Goal: Task Accomplishment & Management: Manage account settings

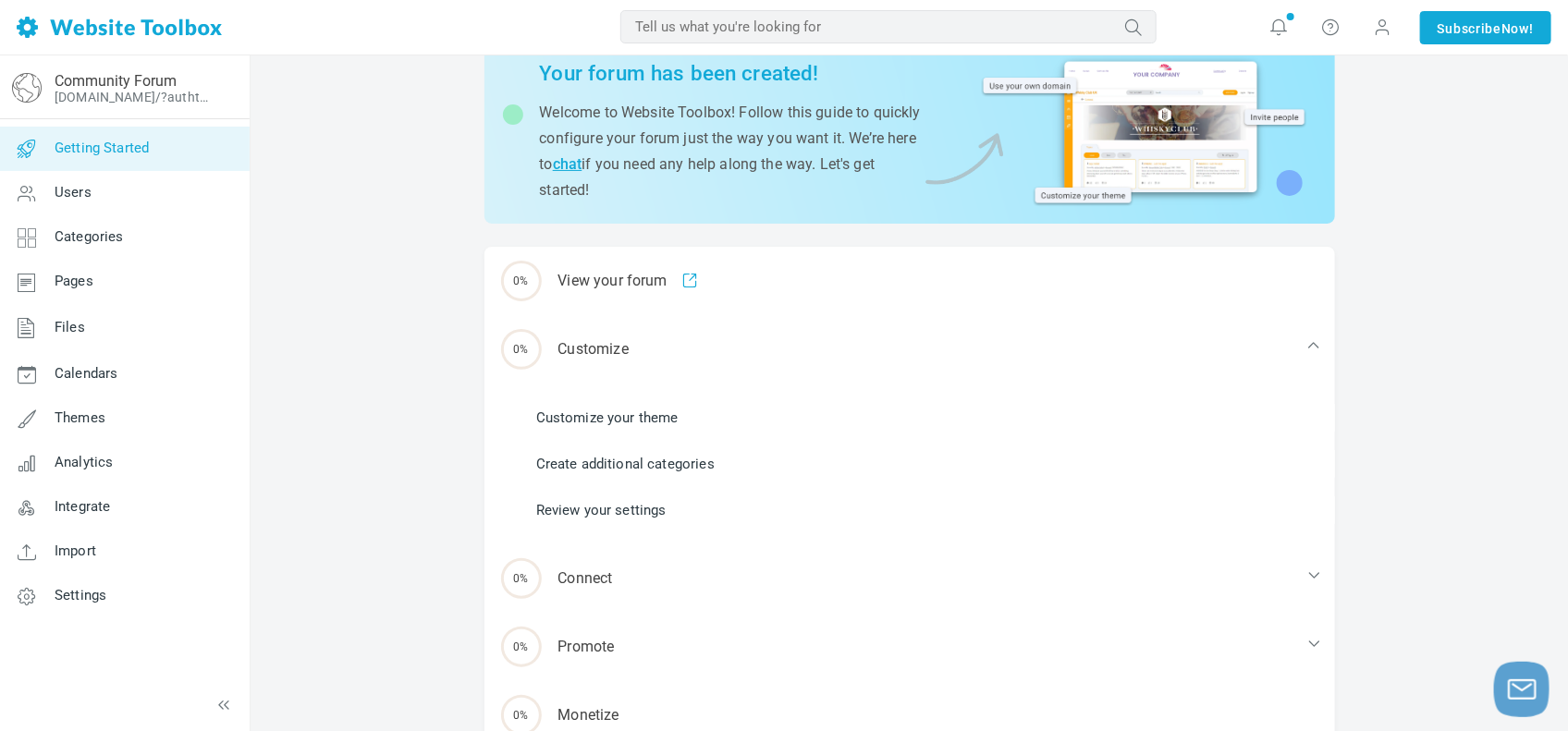
scroll to position [182, 0]
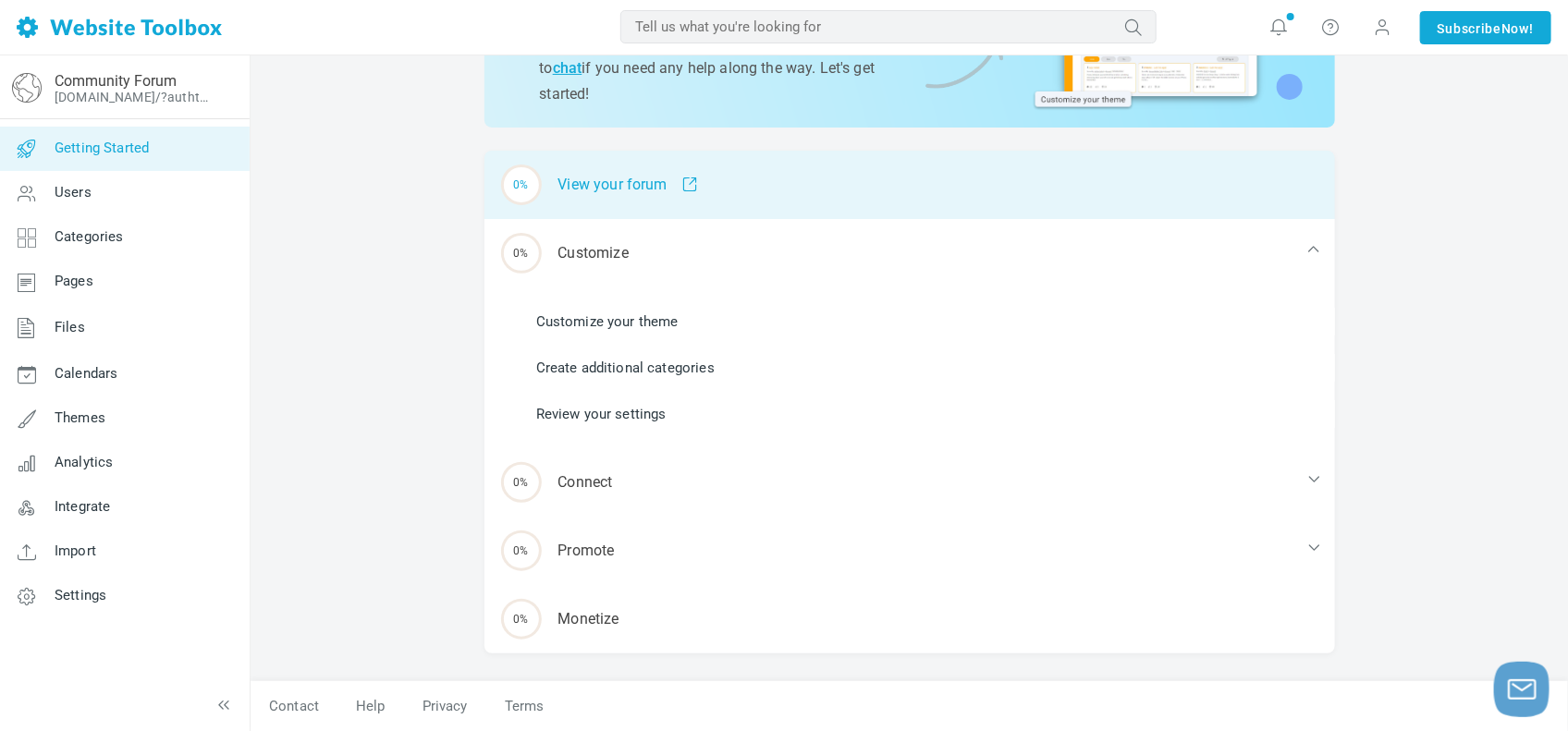
click at [629, 188] on div "0% View your forum" at bounding box center [909, 185] width 850 height 69
click at [606, 200] on div "100% View your forum" at bounding box center [909, 185] width 850 height 69
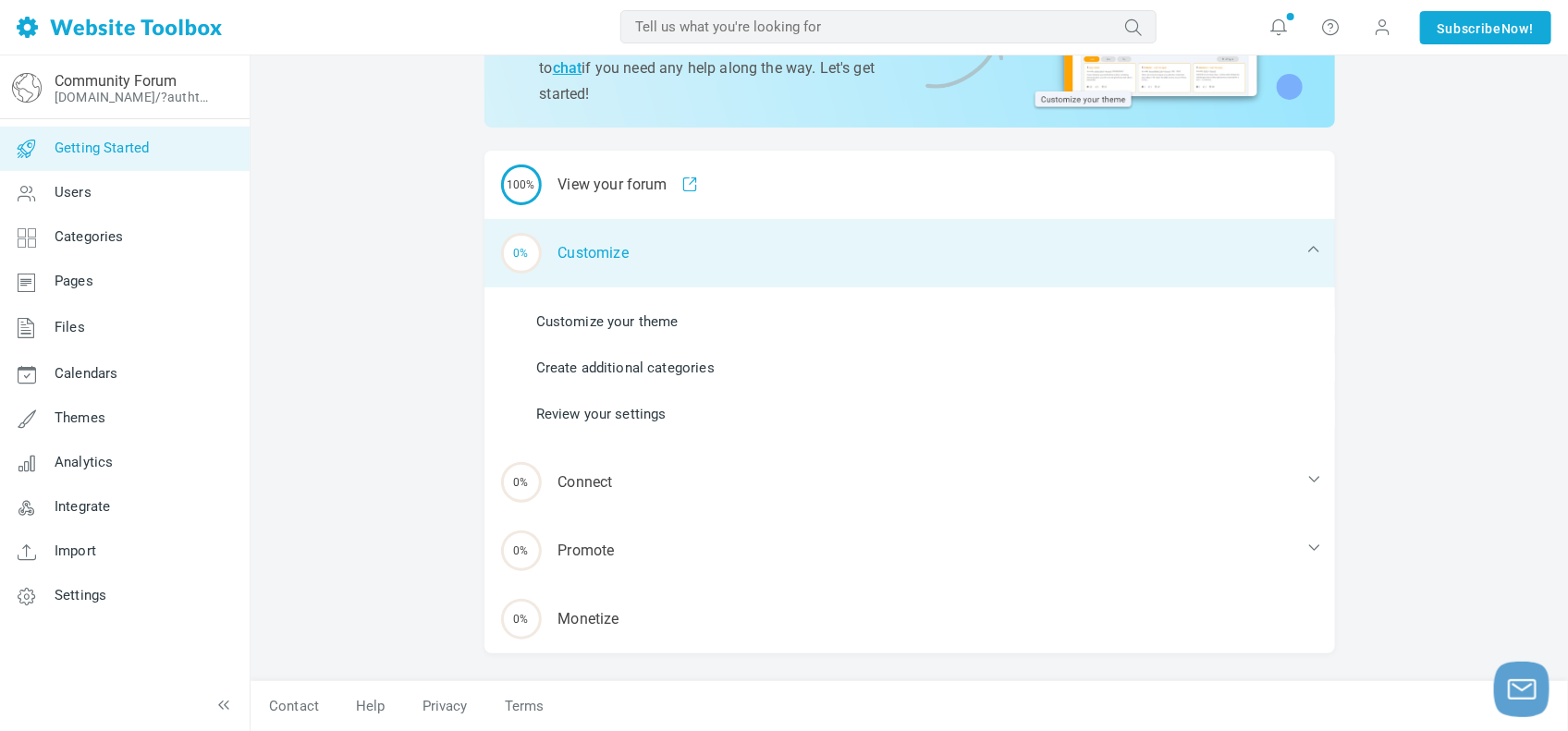
click at [576, 261] on div "0% Customize" at bounding box center [909, 253] width 850 height 69
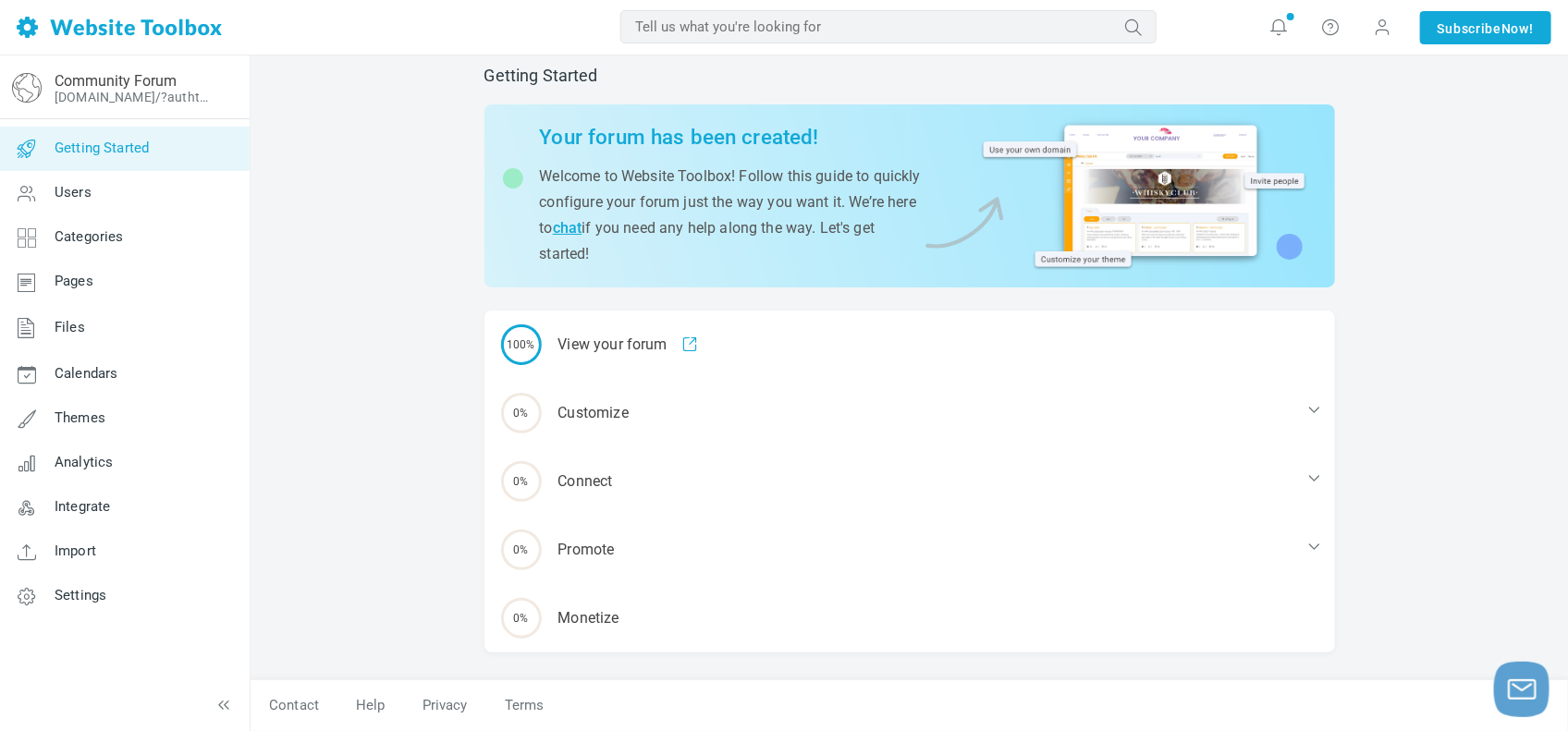
scroll to position [22, 0]
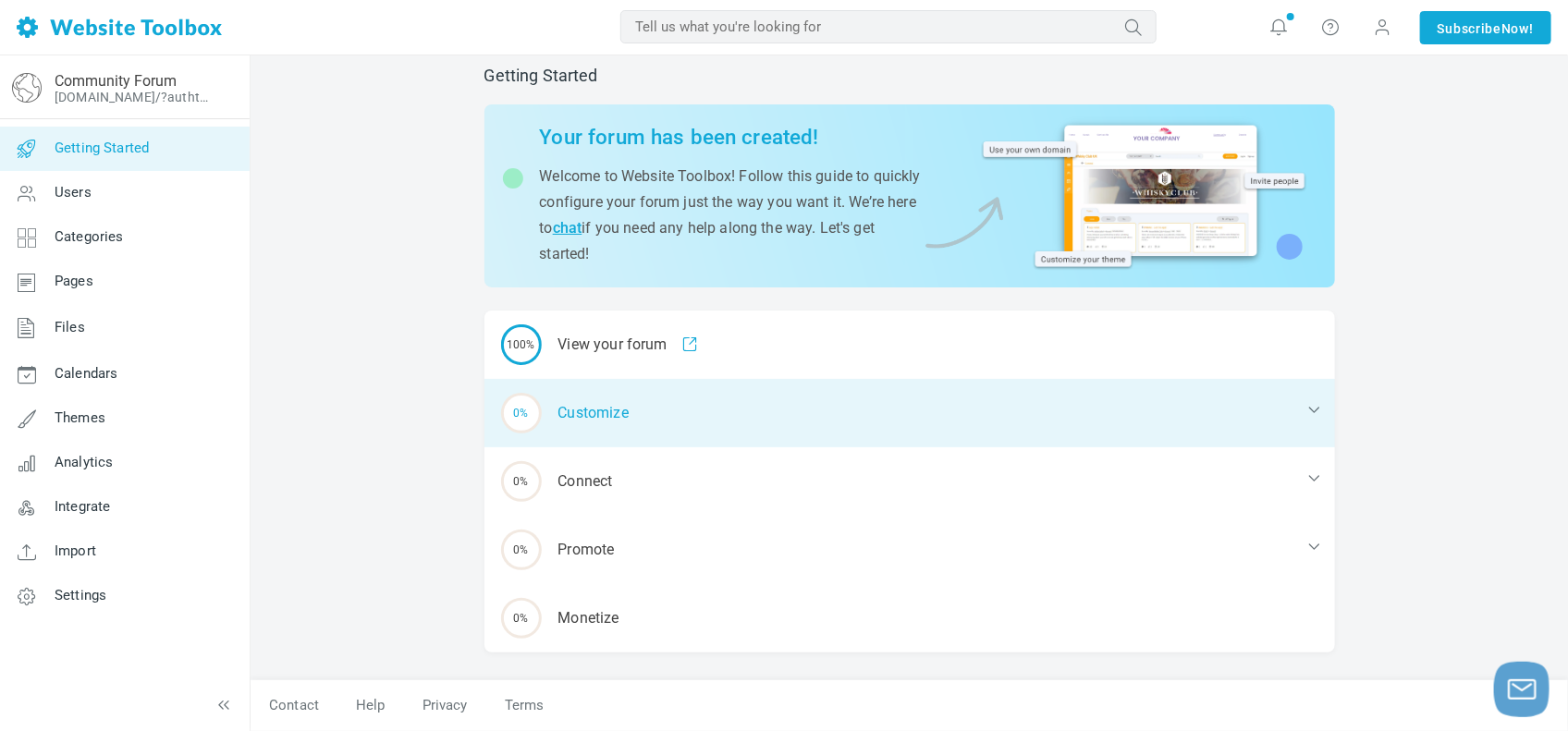
click at [588, 404] on div "0% Customize" at bounding box center [909, 413] width 850 height 69
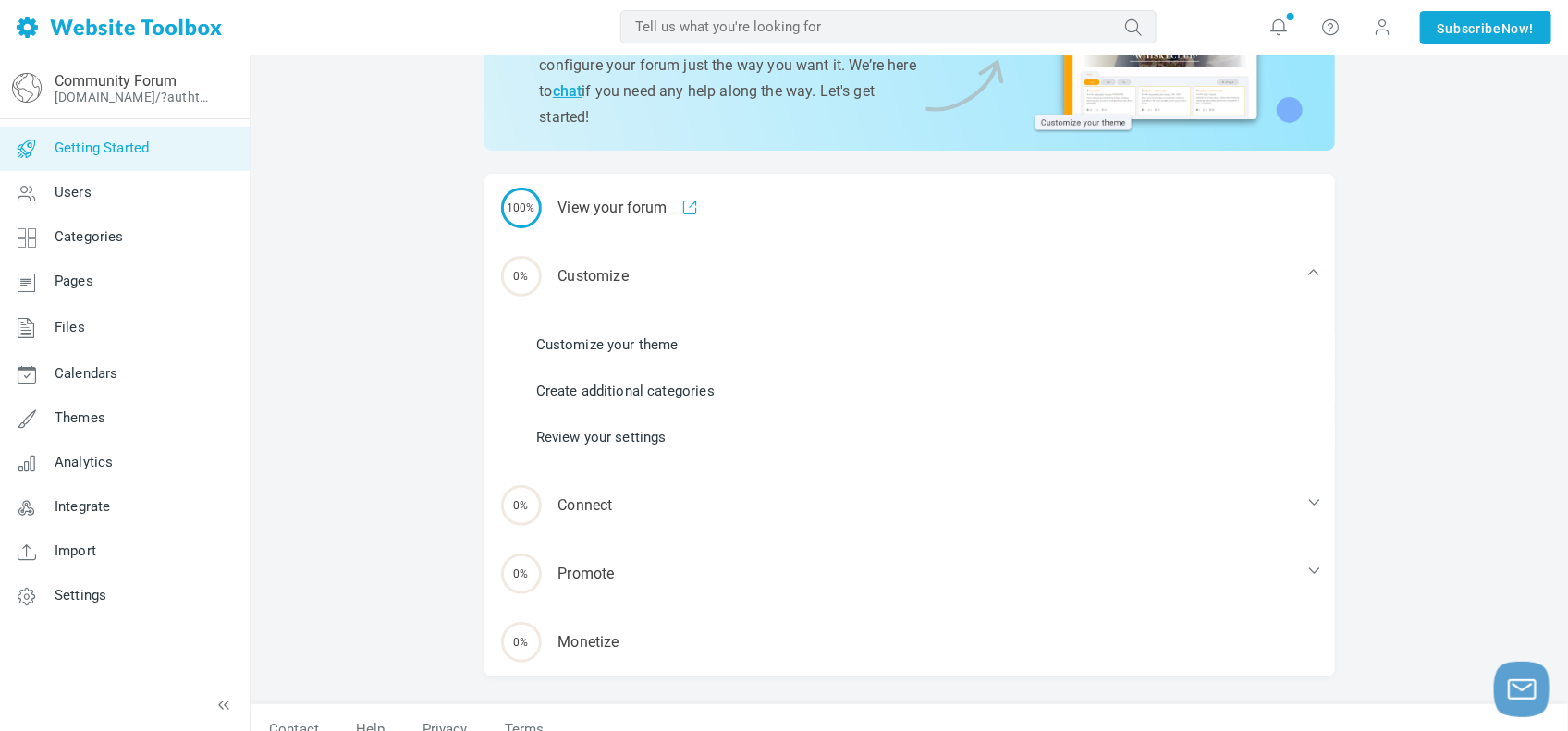
scroll to position [182, 0]
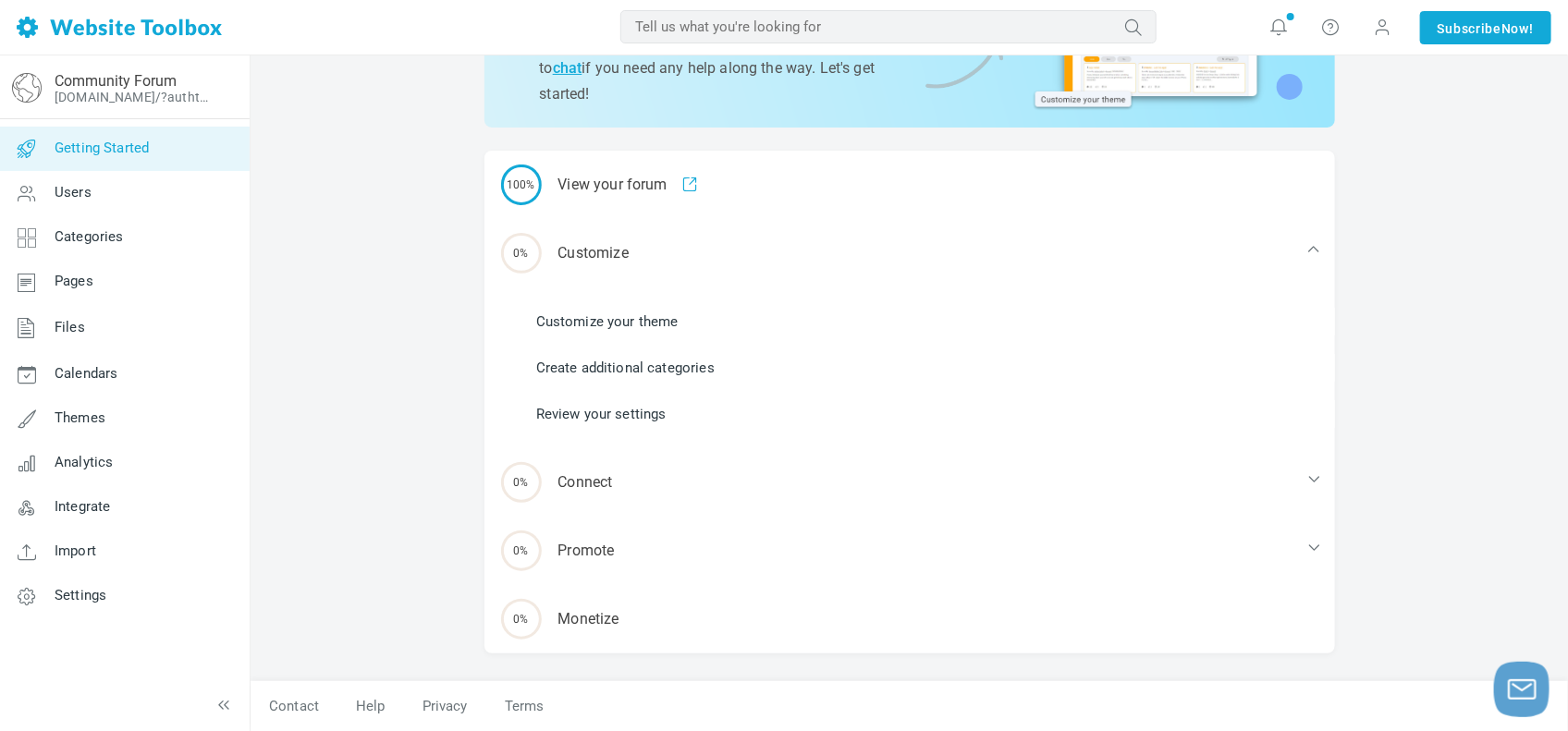
click at [1390, 172] on div "Getting Started Your forum has been created! Welcome to Website Toolbox! Follow…" at bounding box center [909, 303] width 1317 height 859
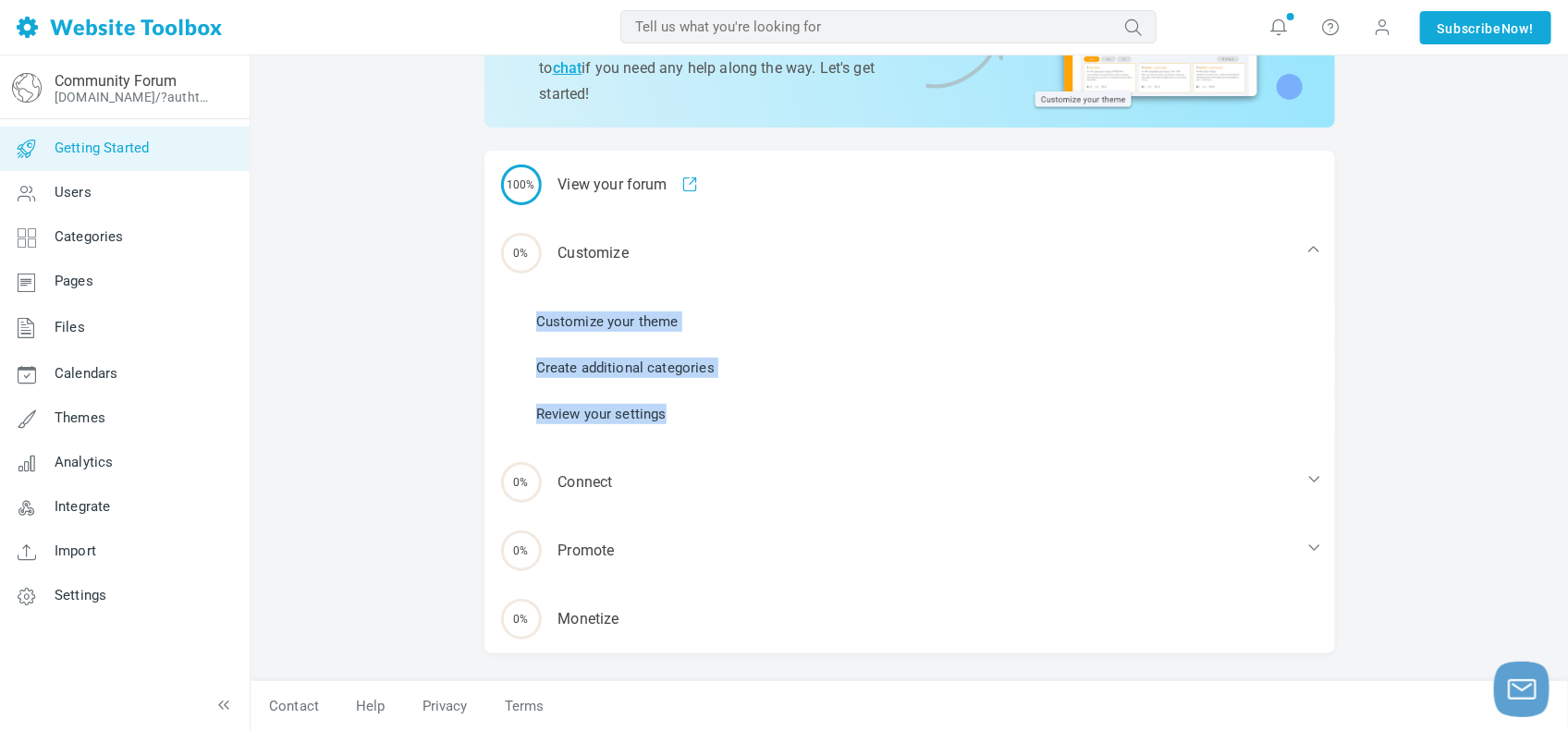
drag, startPoint x: 521, startPoint y: 313, endPoint x: 693, endPoint y: 423, distance: 204.2
click at [693, 423] on ul "Customize your theme Create additional categories Review your settings" at bounding box center [921, 367] width 828 height 138
click at [977, 317] on li "Customize your theme" at bounding box center [921, 321] width 828 height 28
drag, startPoint x: 535, startPoint y: 316, endPoint x: 681, endPoint y: 313, distance: 146.0
click at [681, 313] on li "Customize your theme" at bounding box center [921, 321] width 828 height 28
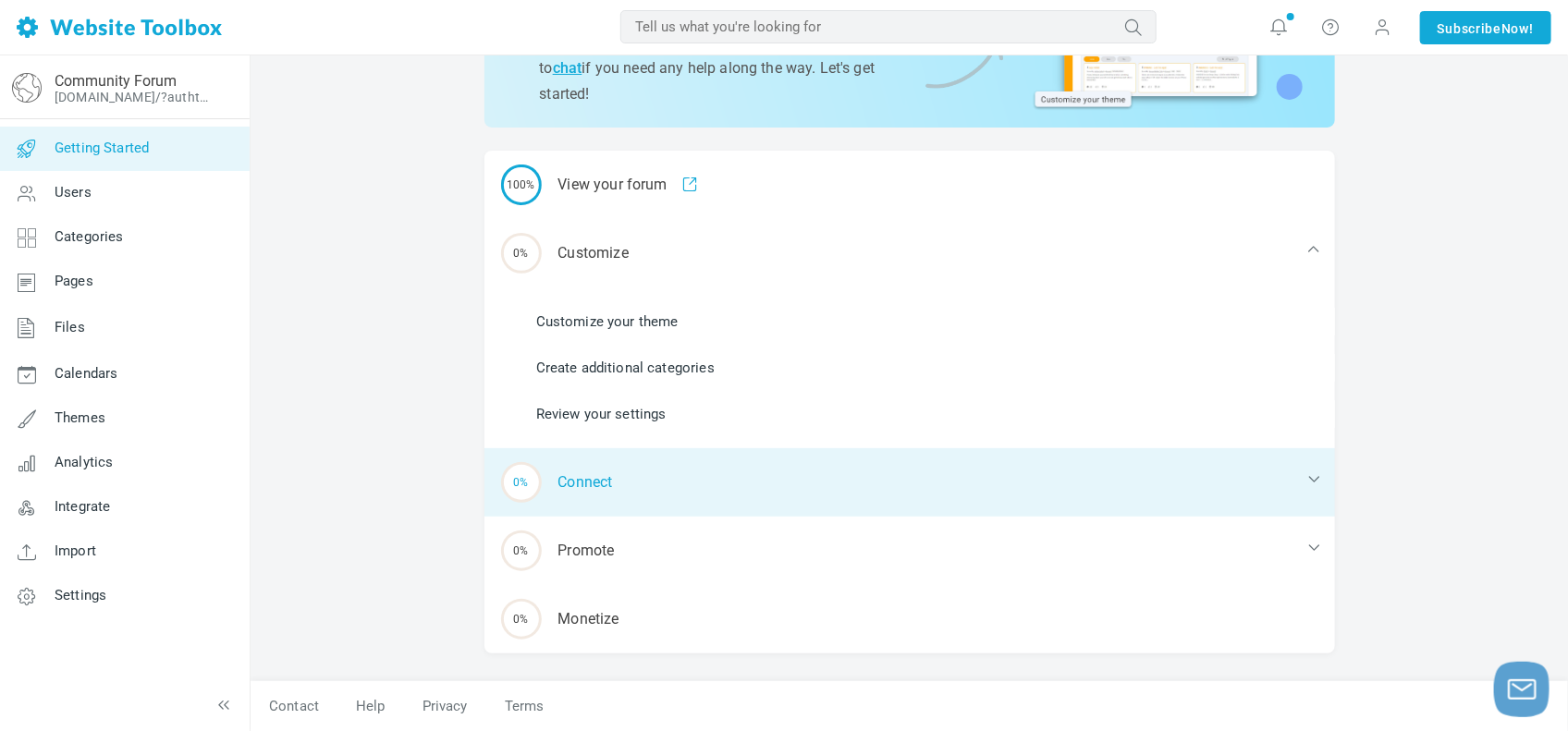
click at [701, 508] on div "0% Connect" at bounding box center [909, 482] width 850 height 69
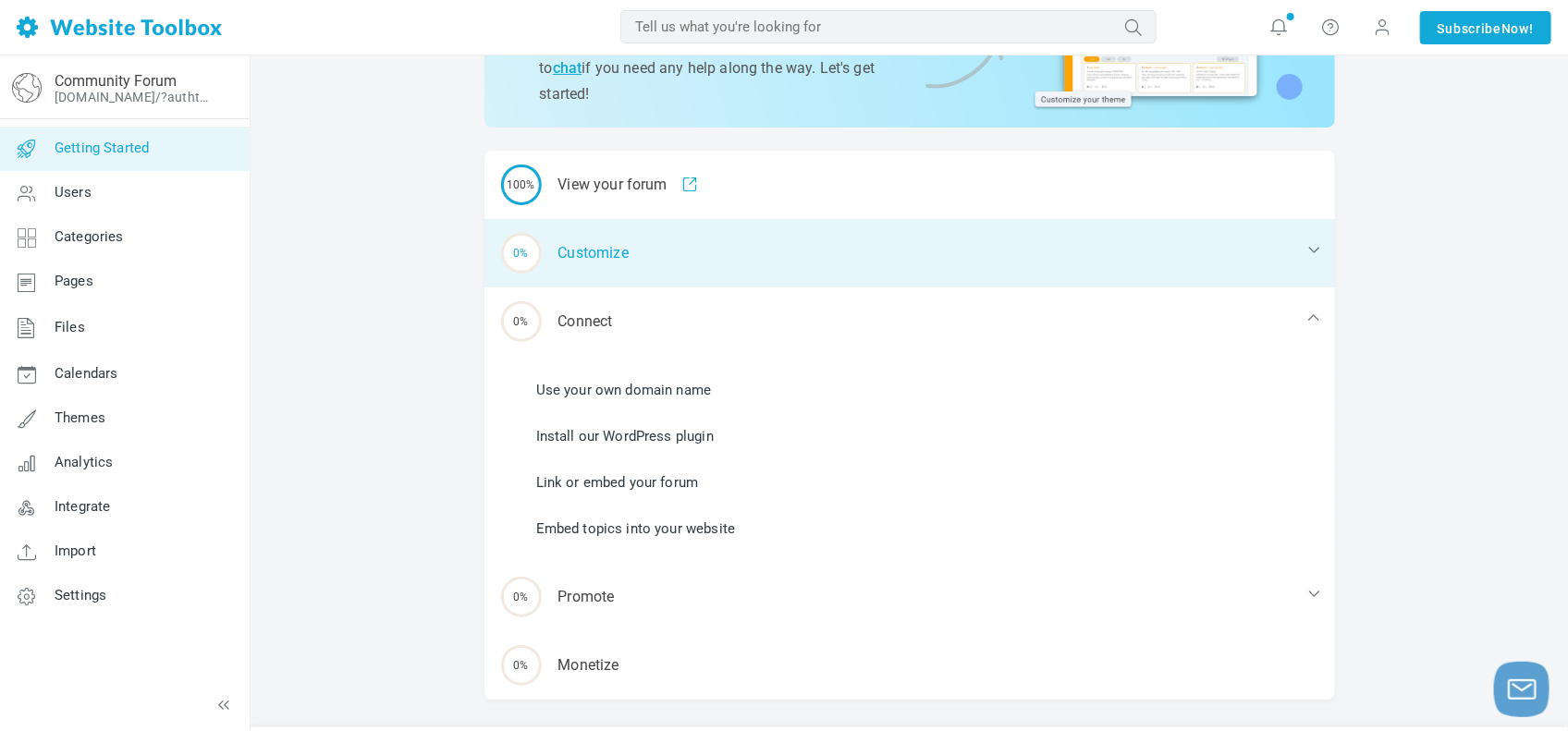
click at [606, 265] on div "0% Customize" at bounding box center [909, 253] width 850 height 69
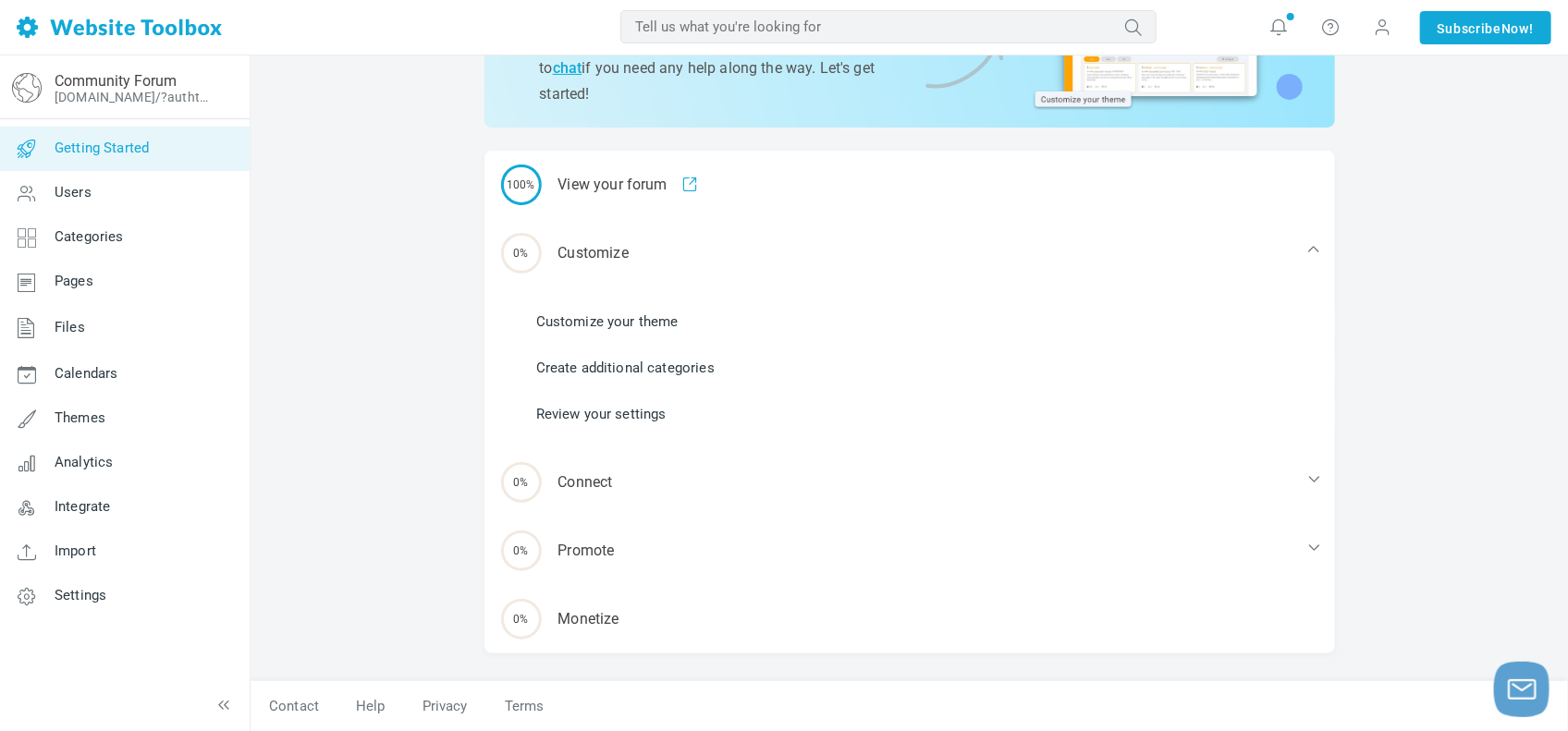
click at [530, 356] on li "Create additional categories" at bounding box center [921, 367] width 828 height 28
drag, startPoint x: 530, startPoint y: 356, endPoint x: 667, endPoint y: 357, distance: 137.0
click at [667, 357] on li "Create additional categories" at bounding box center [921, 367] width 828 height 28
click at [884, 402] on li "Review your settings" at bounding box center [921, 414] width 828 height 28
drag, startPoint x: 534, startPoint y: 408, endPoint x: 667, endPoint y: 424, distance: 134.0
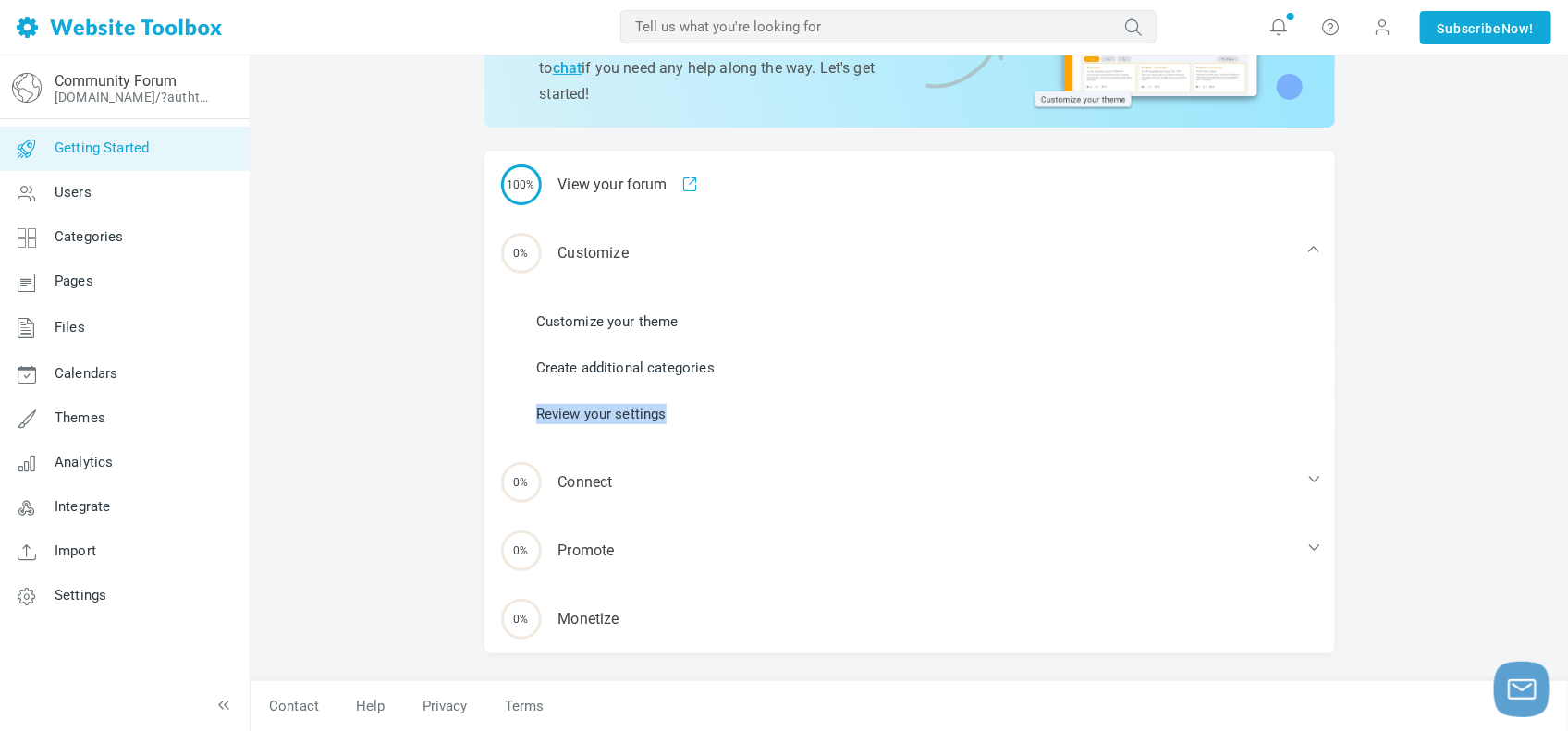
click at [667, 424] on li "Review your settings" at bounding box center [921, 414] width 828 height 28
click at [645, 328] on link "Customize your theme" at bounding box center [606, 321] width 142 height 20
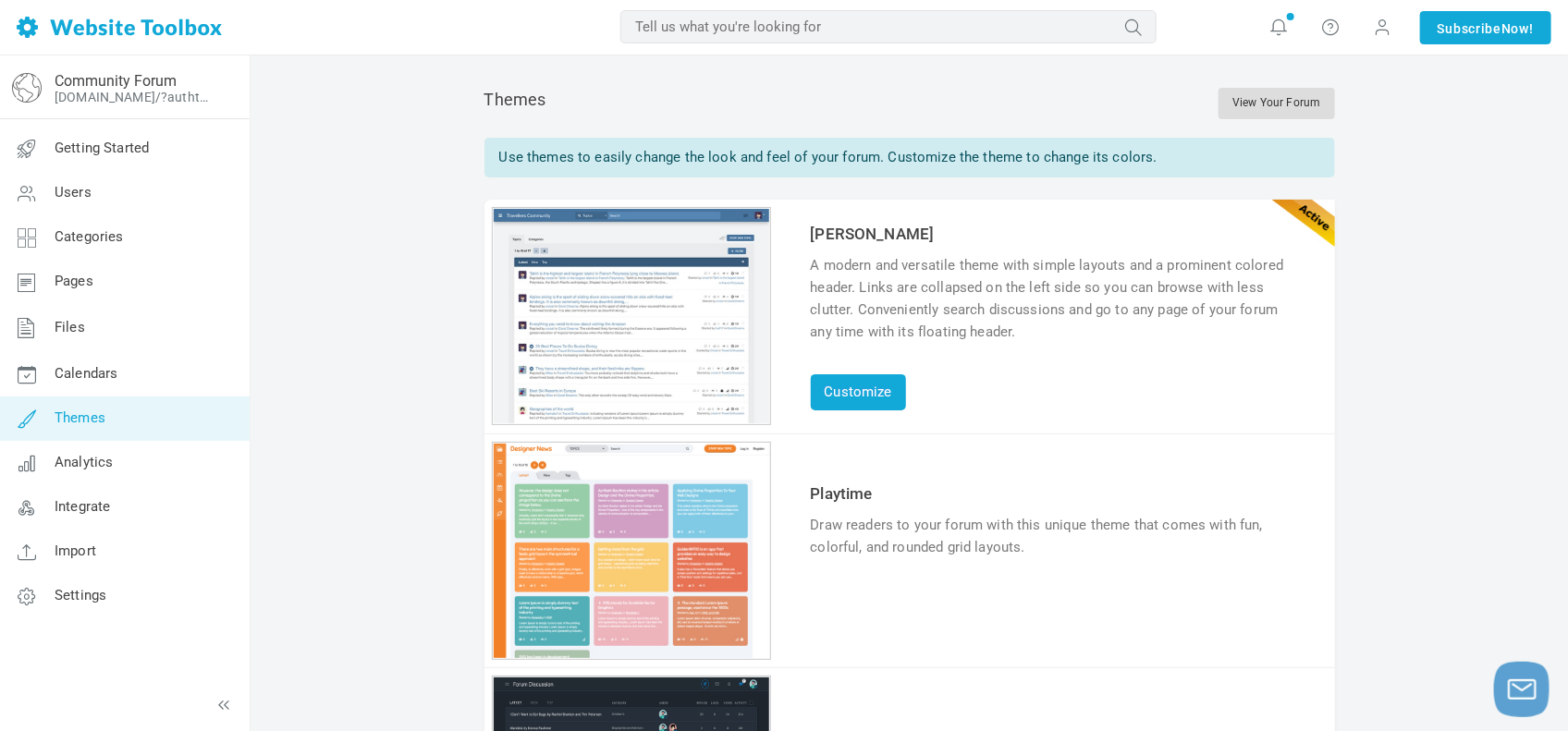
click at [1279, 102] on link "View Your Forum" at bounding box center [1276, 103] width 115 height 31
click at [612, 575] on div "1 2 3 4 5 6" at bounding box center [631, 551] width 280 height 219
click at [856, 385] on link "Customize" at bounding box center [858, 392] width 95 height 36
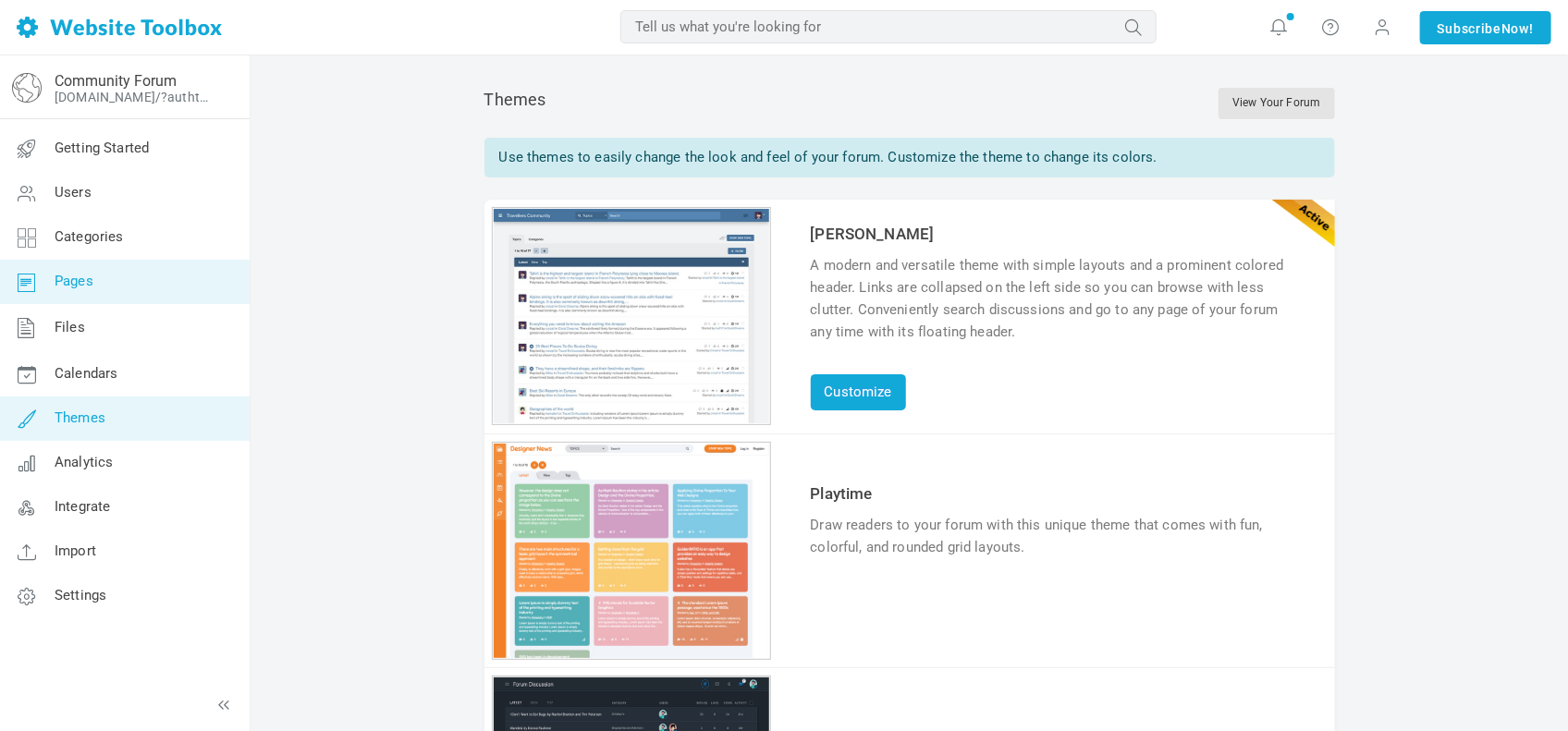
click at [95, 288] on link "Pages" at bounding box center [124, 282] width 251 height 44
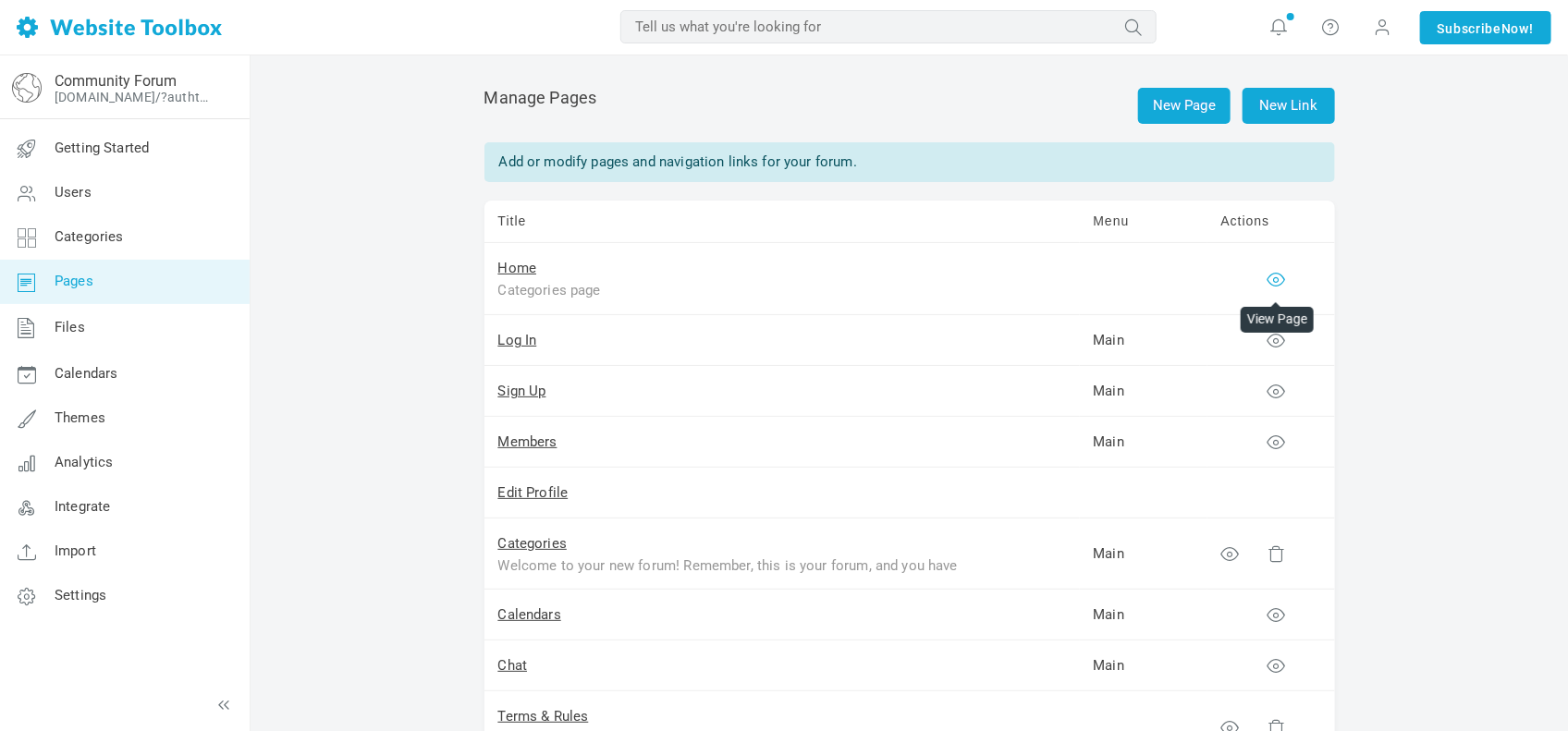
click at [1275, 277] on icon at bounding box center [1275, 278] width 18 height 18
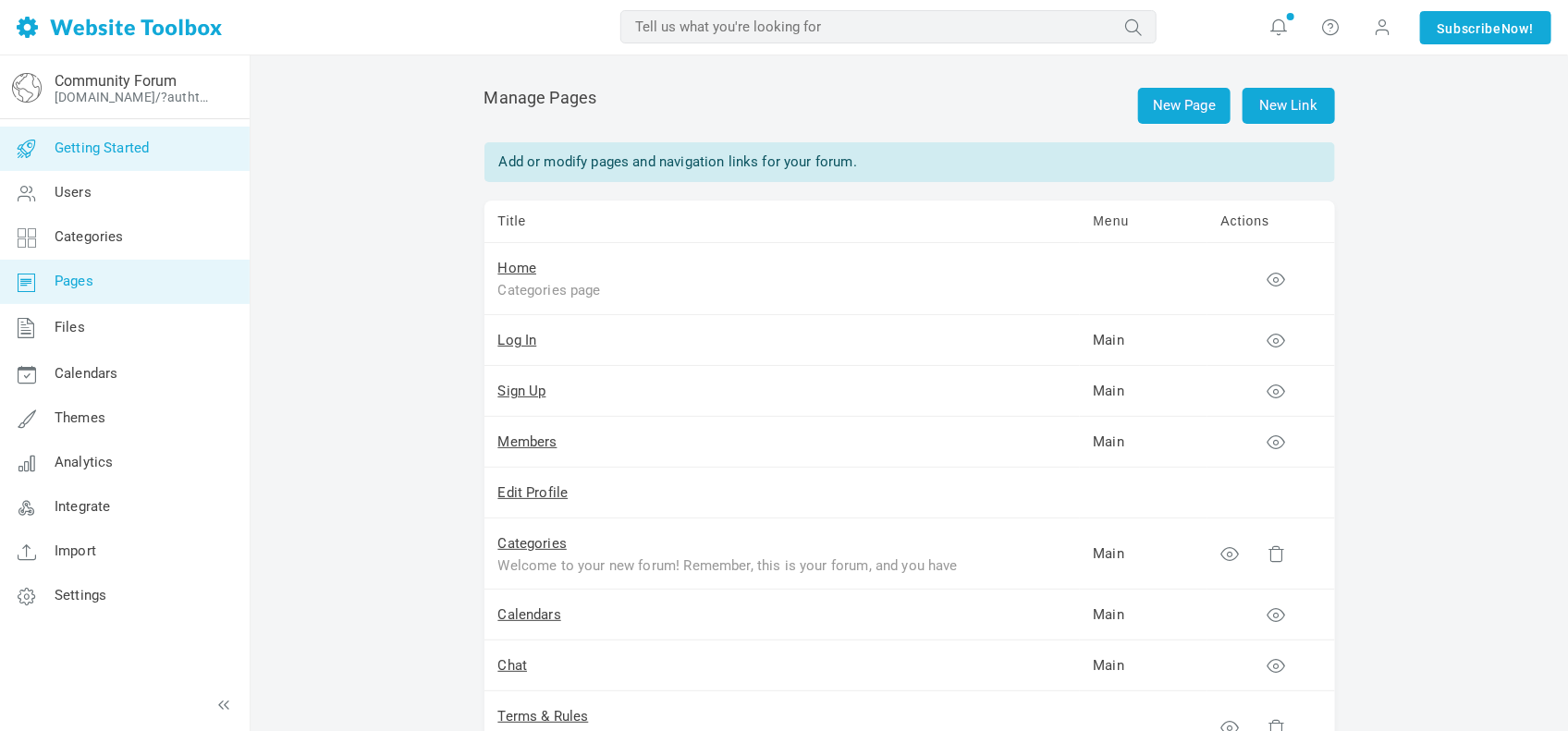
click at [101, 147] on span "Getting Started" at bounding box center [101, 147] width 94 height 16
